Goal: Task Accomplishment & Management: Complete application form

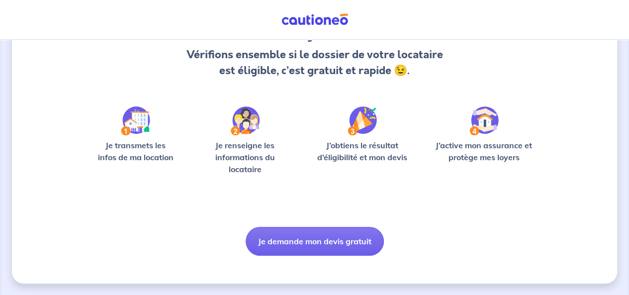
scroll to position [104, 0]
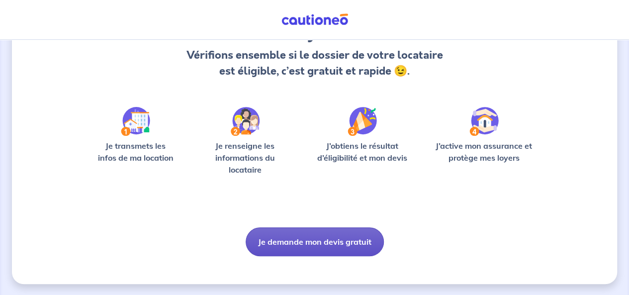
click at [337, 230] on button "Je demande mon devis gratuit" at bounding box center [315, 241] width 138 height 29
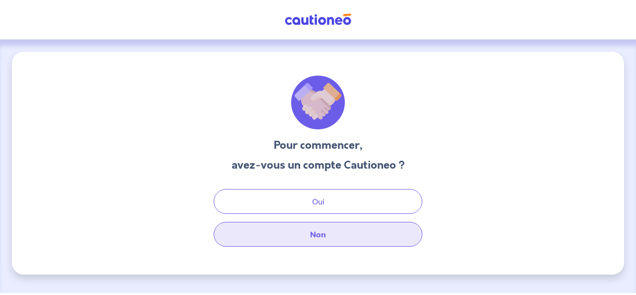
click at [336, 232] on button "Non" at bounding box center [318, 234] width 209 height 25
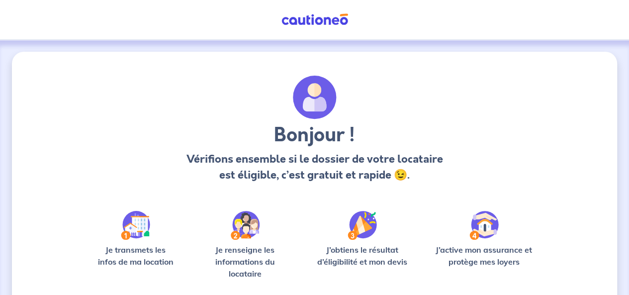
scroll to position [104, 0]
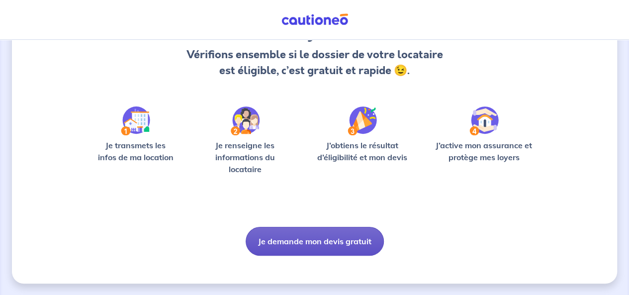
click at [288, 237] on button "Je demande mon devis gratuit" at bounding box center [315, 241] width 138 height 29
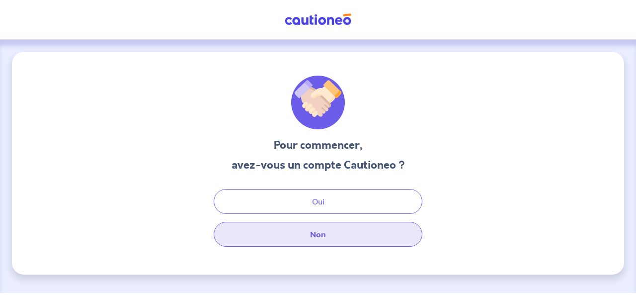
click at [302, 234] on button "Non" at bounding box center [318, 234] width 209 height 25
